Goal: Information Seeking & Learning: Find specific fact

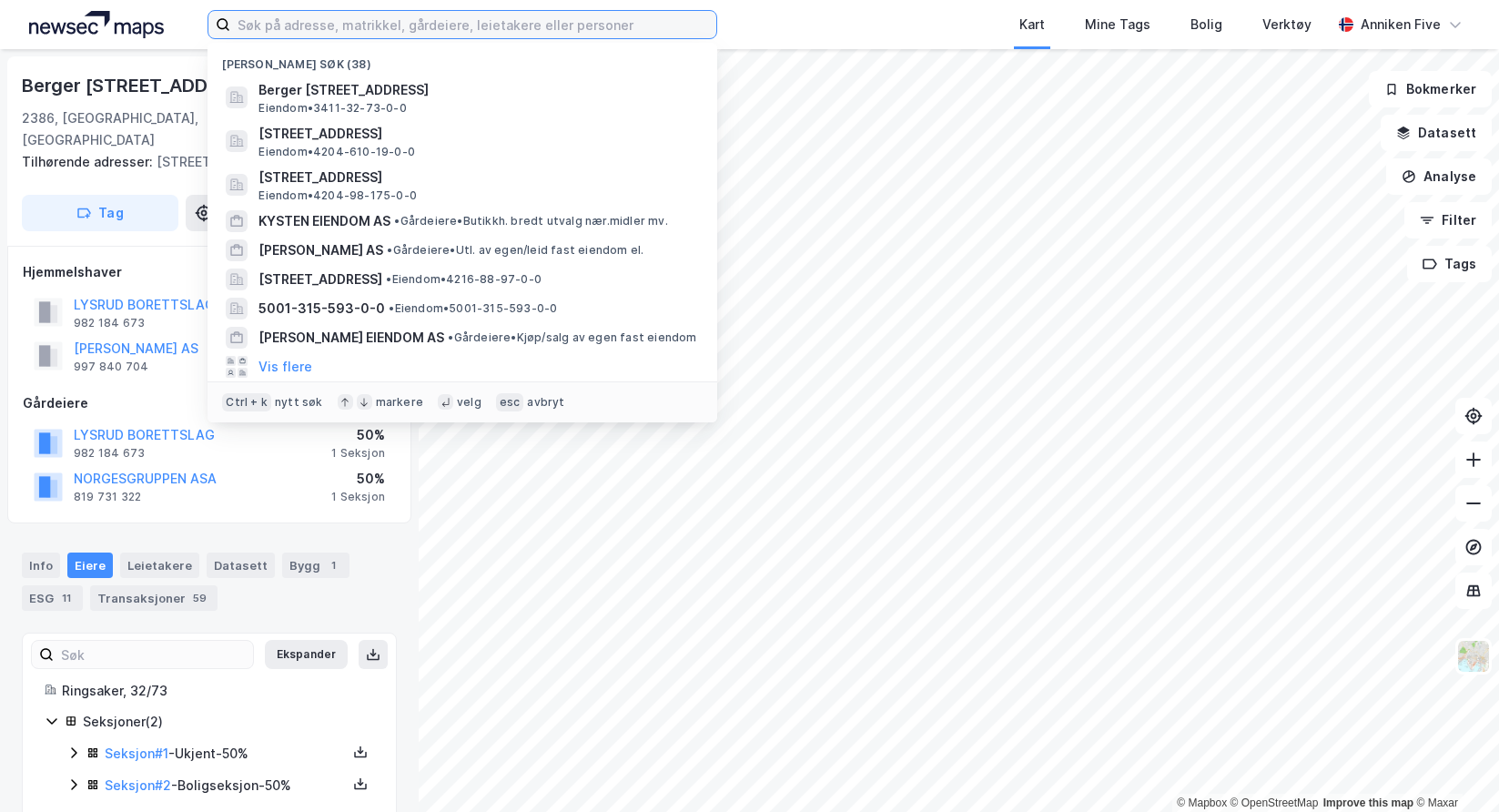
click at [325, 27] on input at bounding box center [473, 24] width 486 height 27
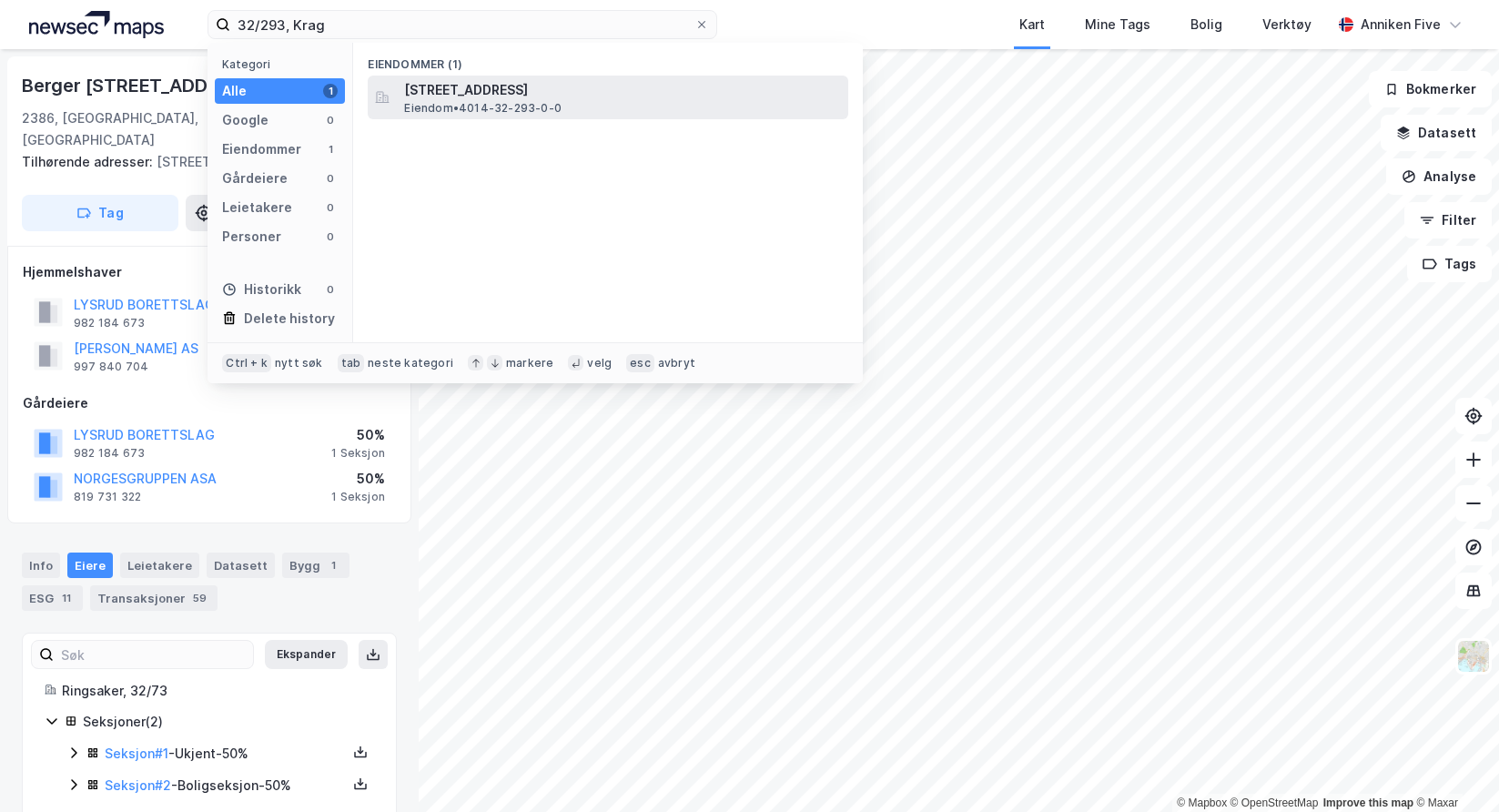
click at [485, 102] on span "Eiendom • 4014-32-293-0-0" at bounding box center [482, 108] width 157 height 15
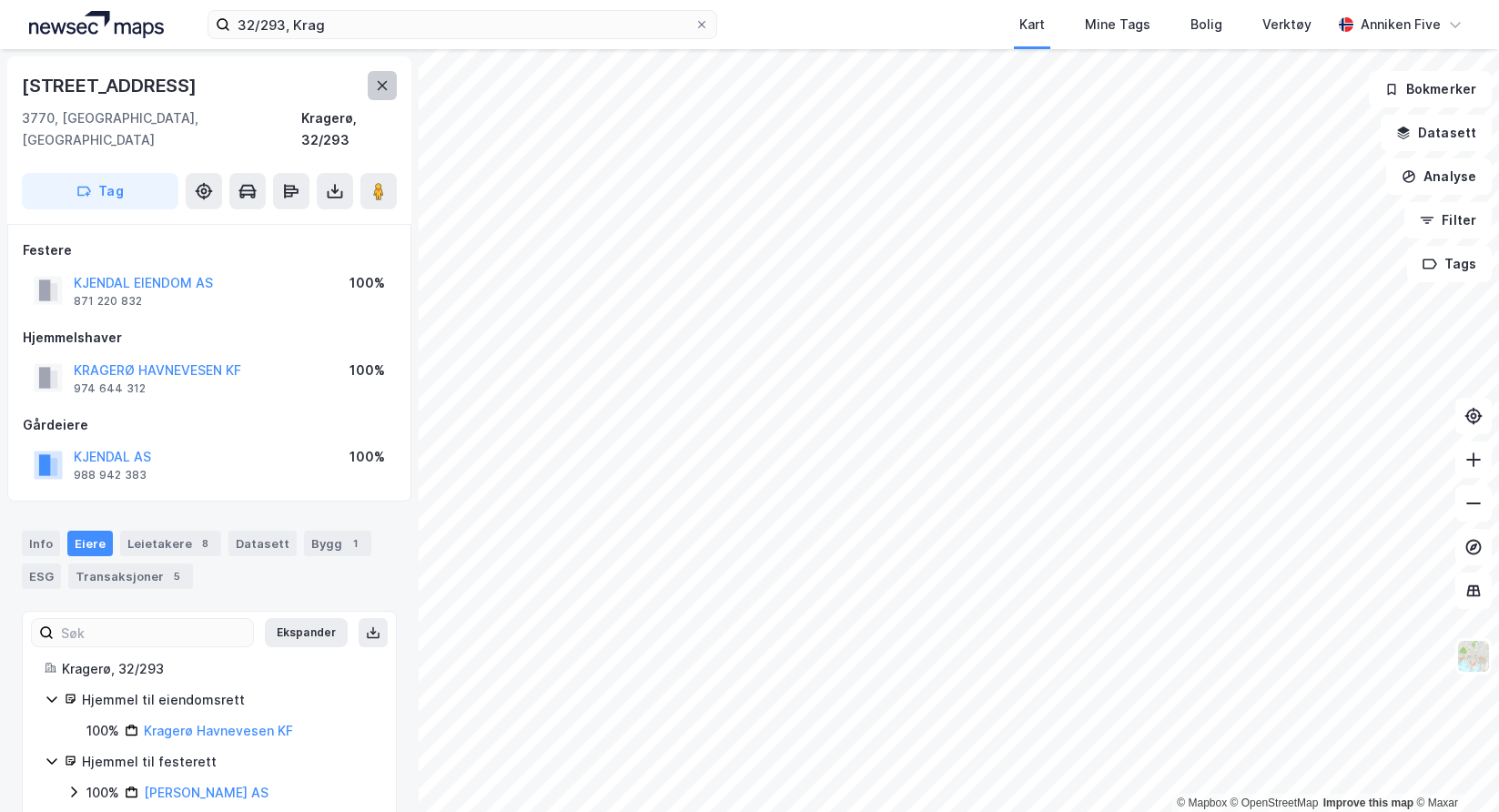
click at [385, 83] on icon at bounding box center [383, 84] width 10 height 9
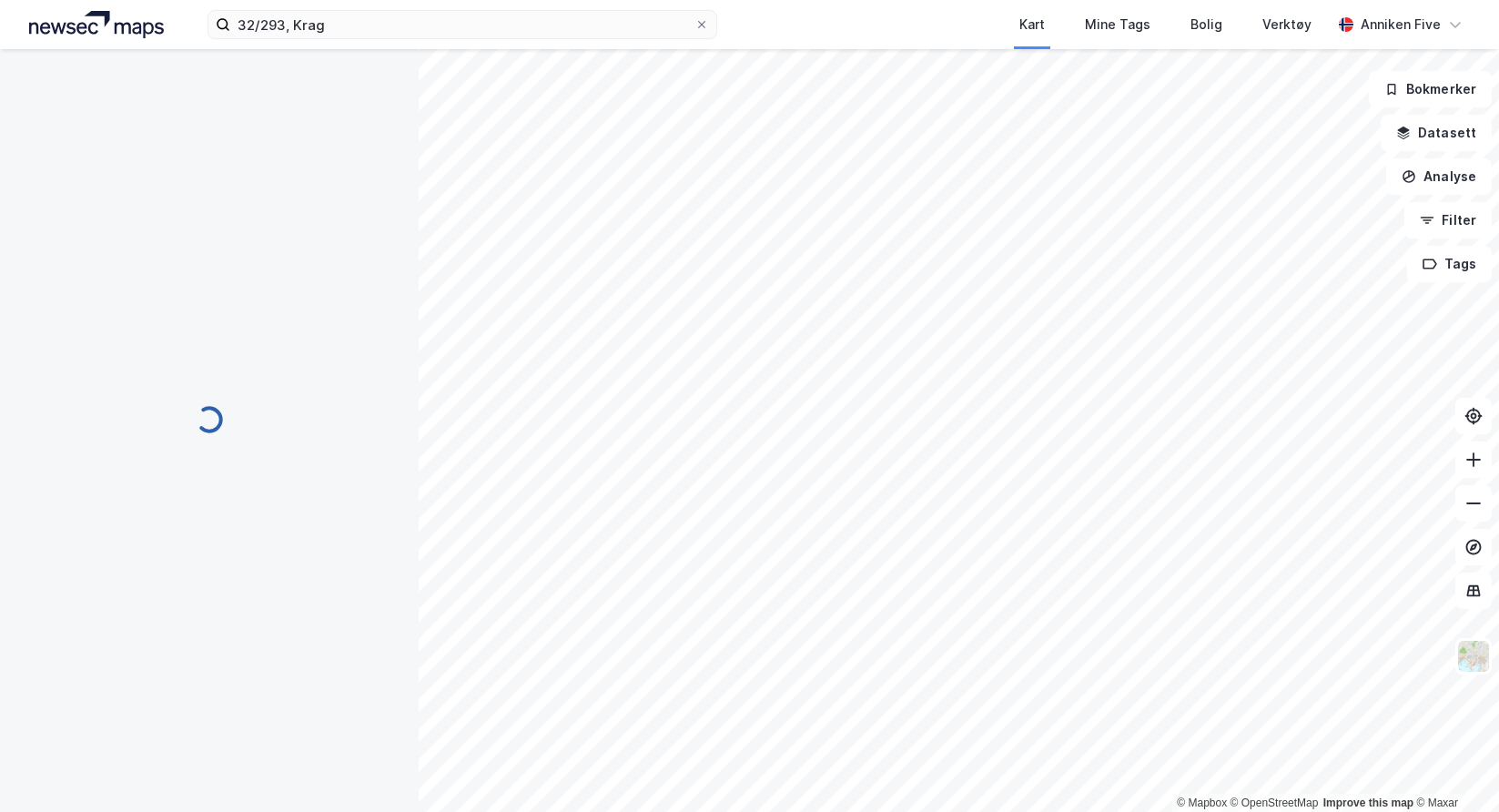
scroll to position [15, 0]
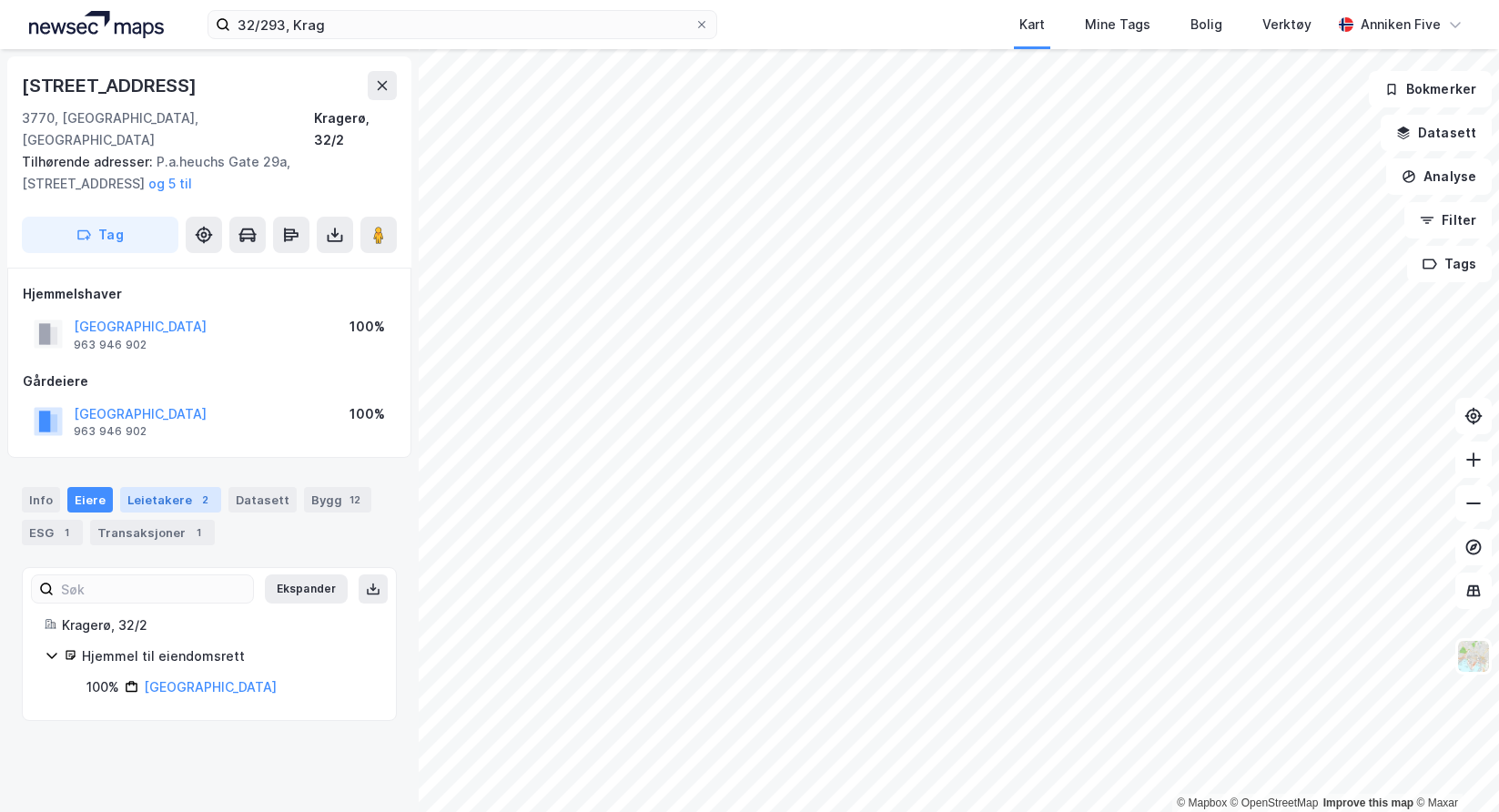
click at [145, 487] on div "Leietakere 2" at bounding box center [171, 500] width 101 height 26
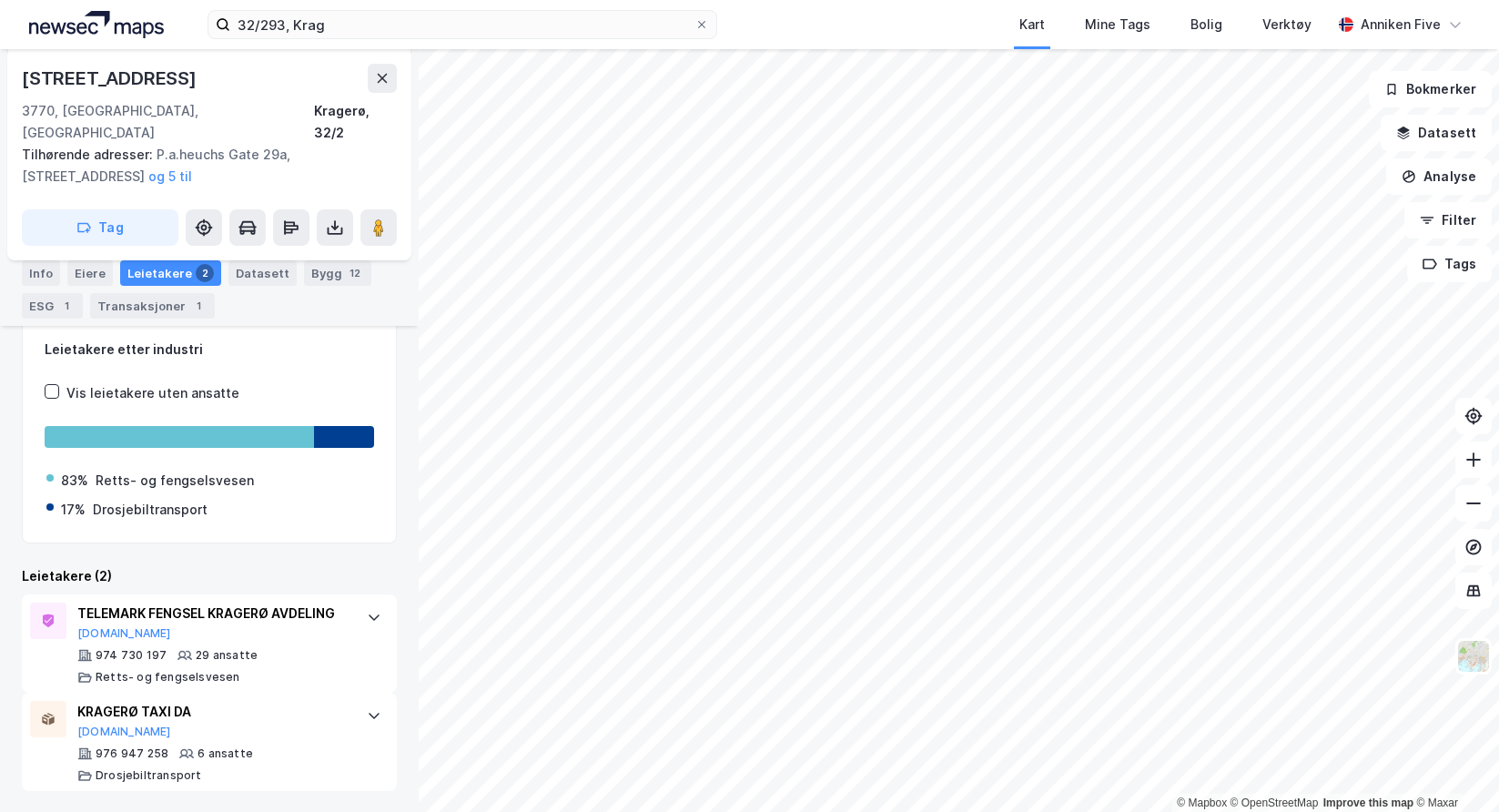
scroll to position [252, 0]
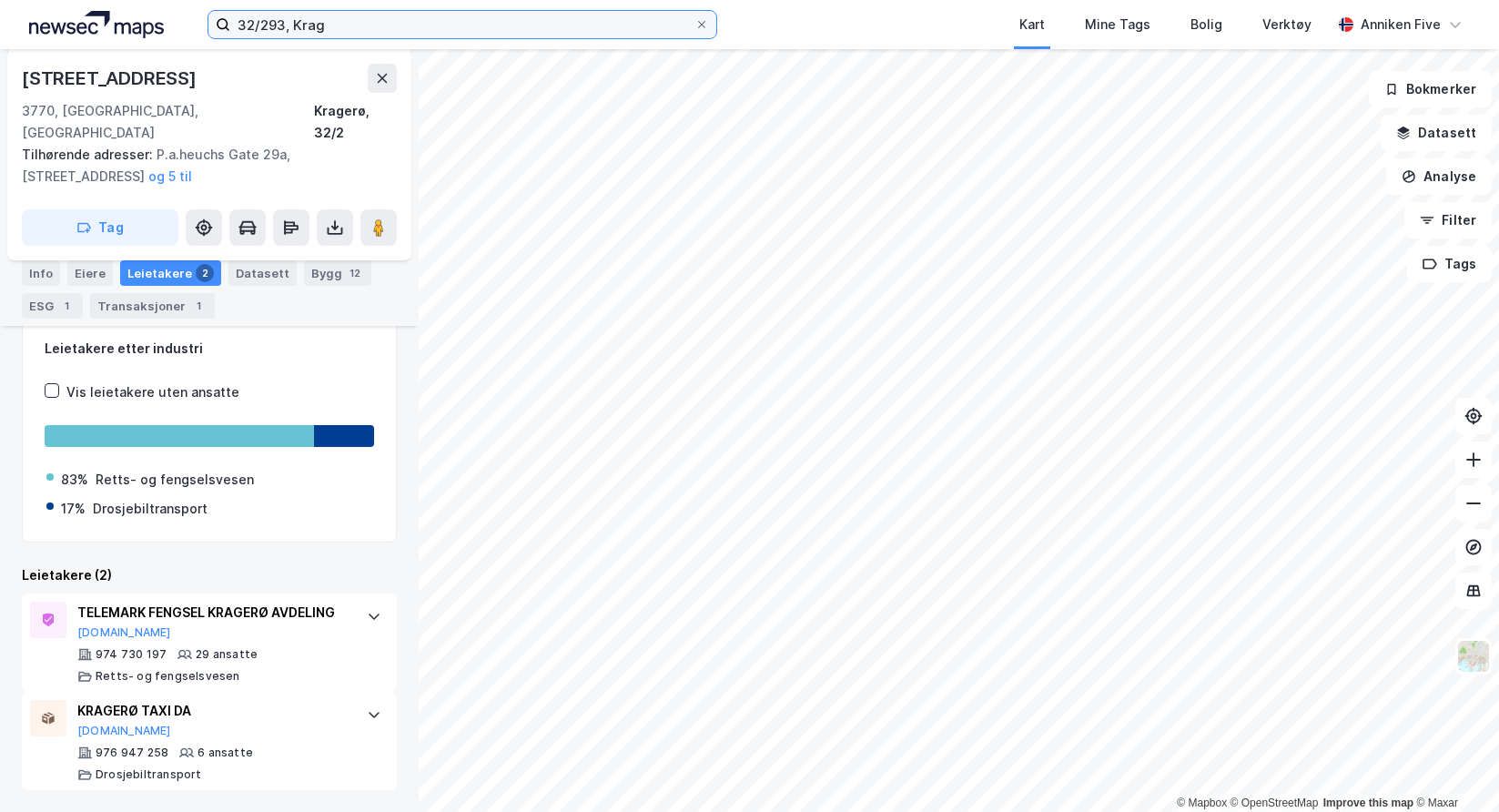
click at [335, 27] on input "32/293, Krag" at bounding box center [462, 24] width 464 height 27
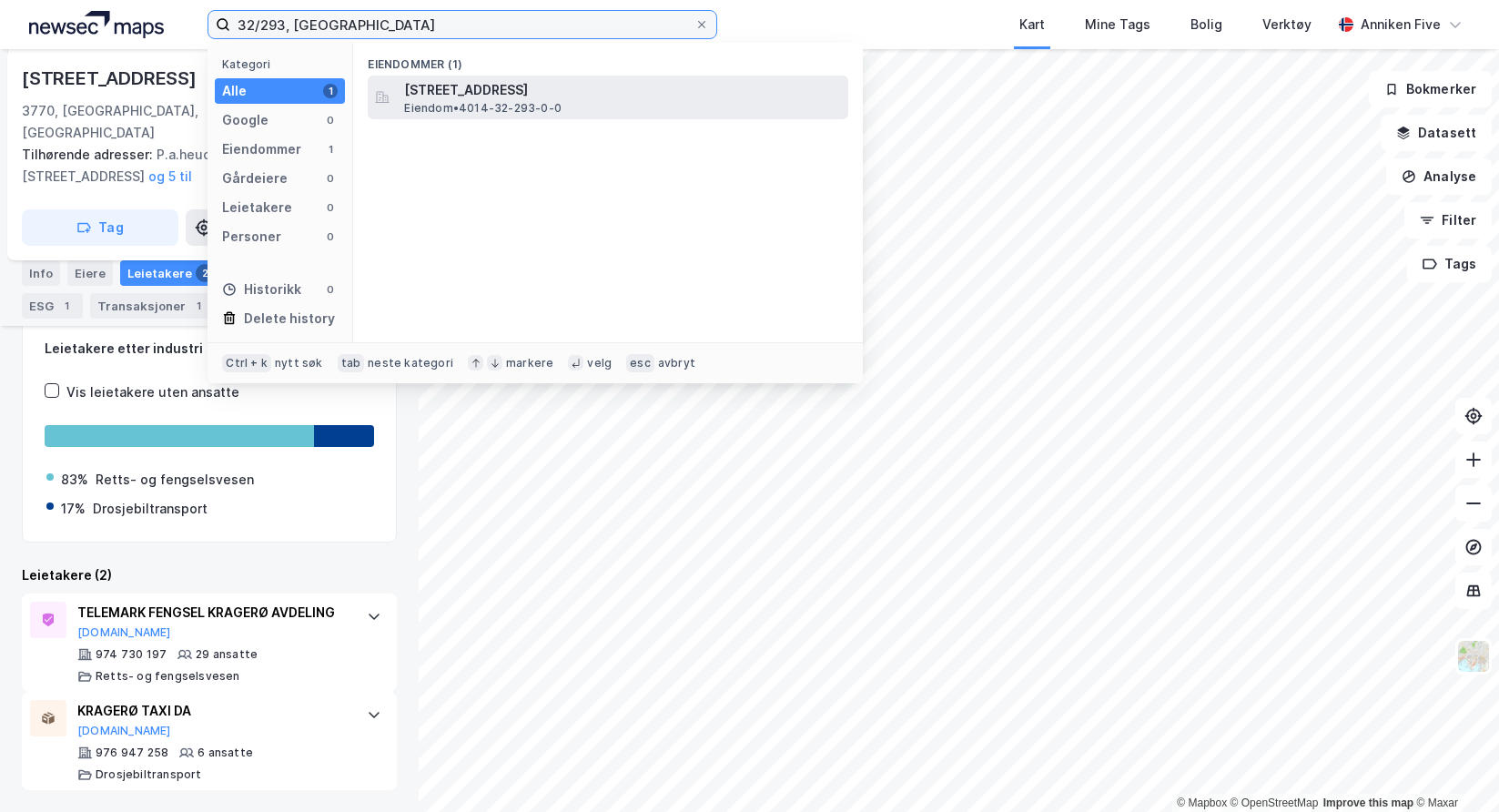
type input "32/293, [GEOGRAPHIC_DATA]"
click at [473, 94] on span "[STREET_ADDRESS]" at bounding box center [621, 90] width 436 height 22
